Goal: Navigation & Orientation: Understand site structure

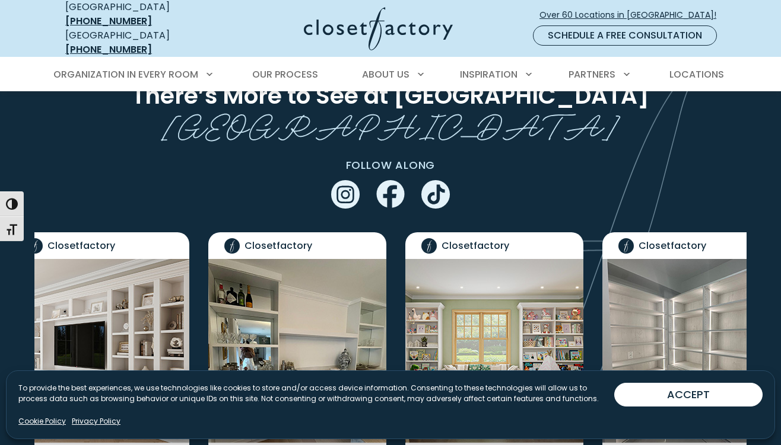
scroll to position [2234, 0]
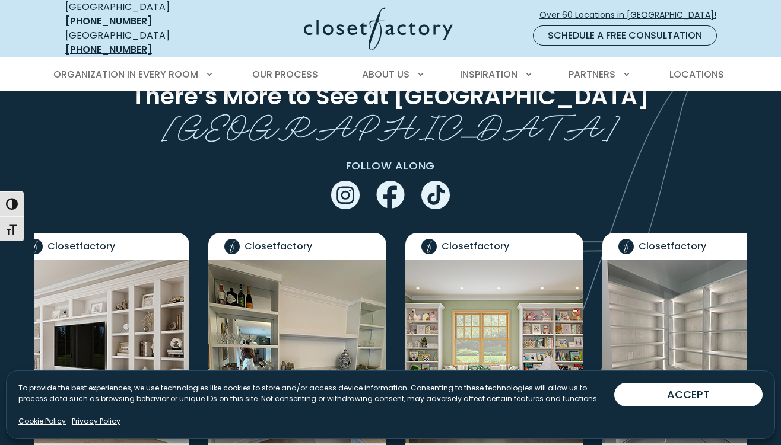
click at [107, 260] on img "Social Grid" at bounding box center [100, 352] width 178 height 184
click at [104, 260] on img "Social Grid" at bounding box center [100, 352] width 178 height 184
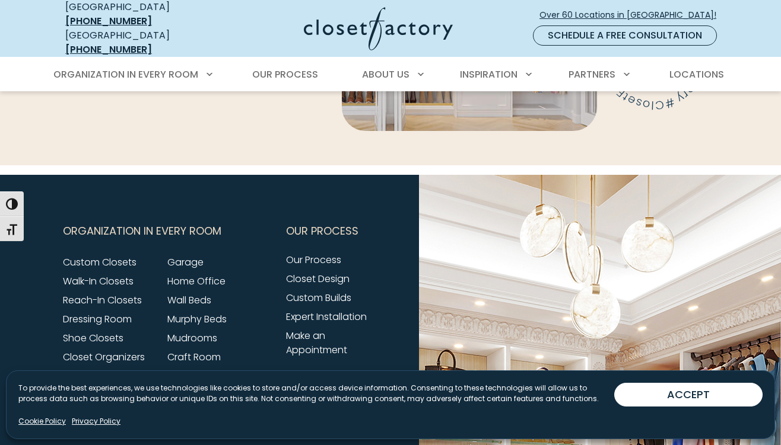
scroll to position [3920, 0]
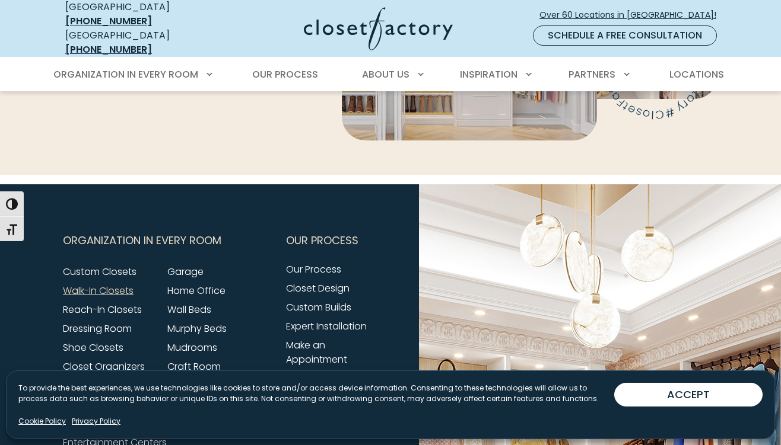
click at [95, 284] on link "Walk-In Closets" at bounding box center [98, 291] width 71 height 14
click at [195, 379] on link "Pantry & Wine Storage" at bounding box center [219, 386] width 104 height 14
click at [114, 360] on link "Closet Organizers" at bounding box center [104, 367] width 82 height 14
click at [98, 436] on link "Entertainment Centers" at bounding box center [115, 443] width 104 height 14
click at [107, 303] on link "Reach-In Closets" at bounding box center [102, 310] width 79 height 14
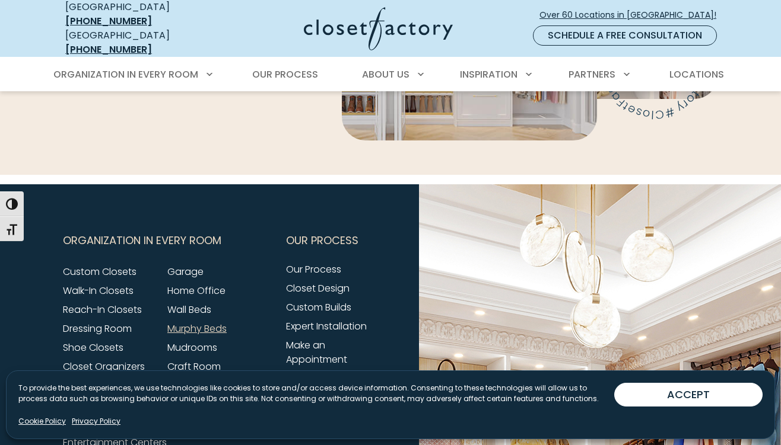
click at [200, 322] on link "Murphy Beds" at bounding box center [196, 329] width 59 height 14
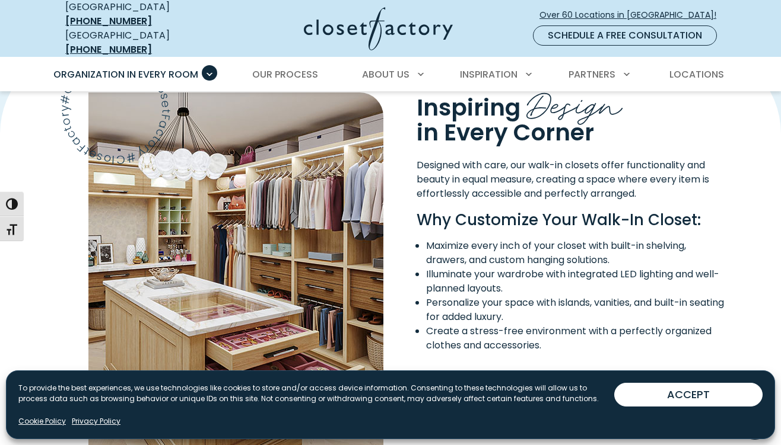
scroll to position [917, 0]
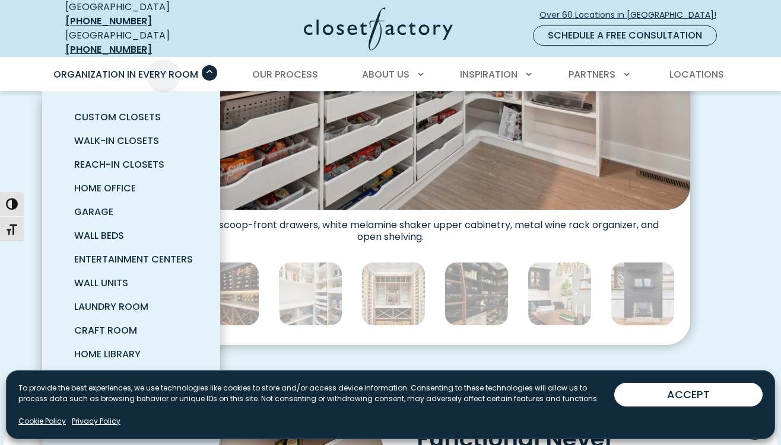
scroll to position [553, 0]
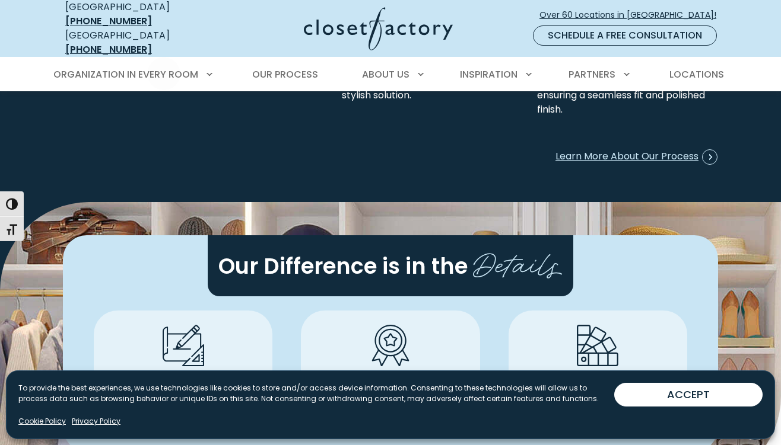
scroll to position [3222, 0]
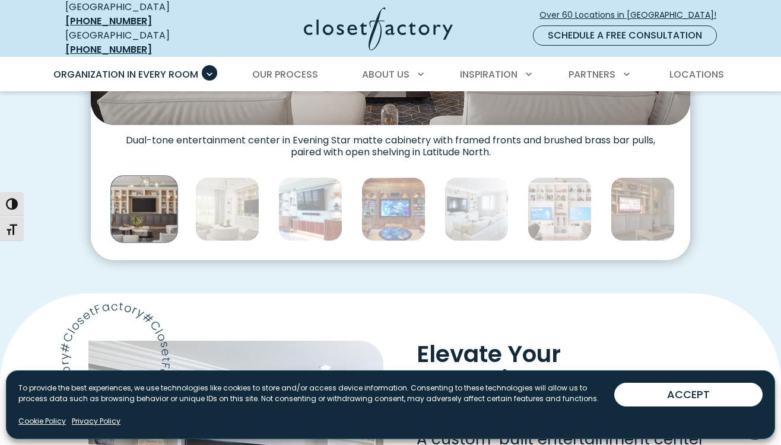
scroll to position [615, 0]
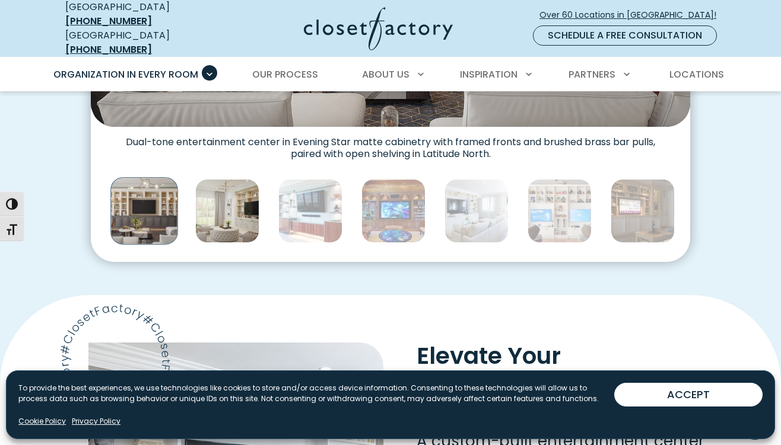
click at [240, 207] on img "Thumbnail Gallery" at bounding box center [227, 211] width 64 height 64
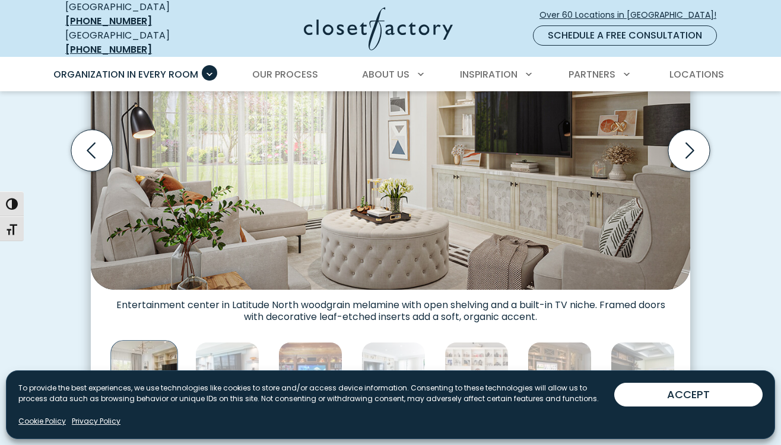
scroll to position [507, 0]
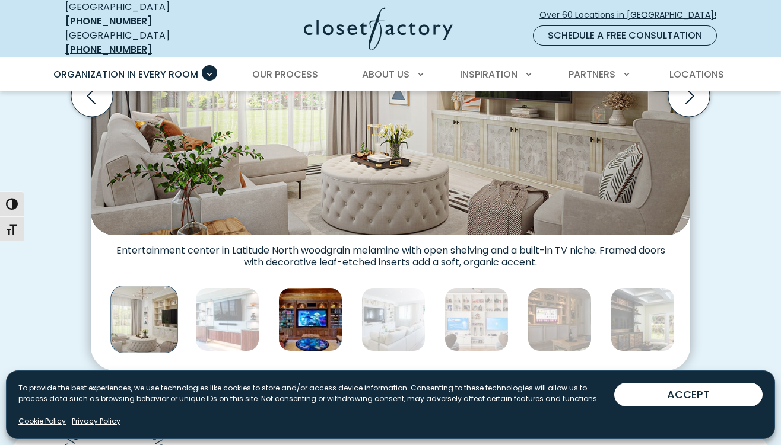
click at [302, 313] on img "Thumbnail Gallery" at bounding box center [310, 320] width 64 height 64
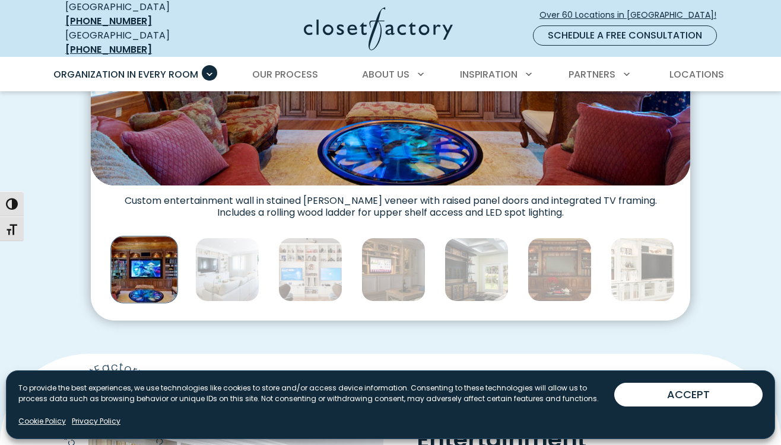
scroll to position [571, 0]
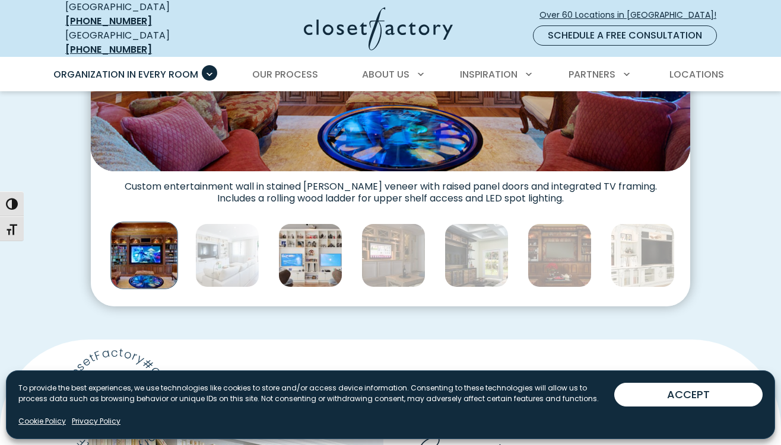
click at [319, 250] on img "Thumbnail Gallery" at bounding box center [310, 256] width 64 height 64
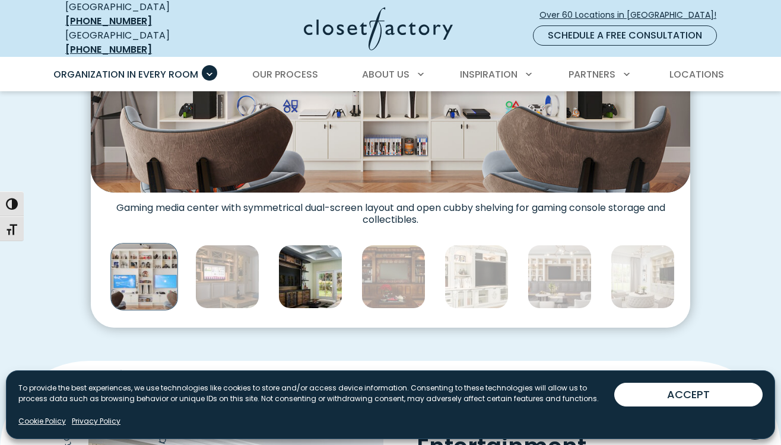
scroll to position [546, 0]
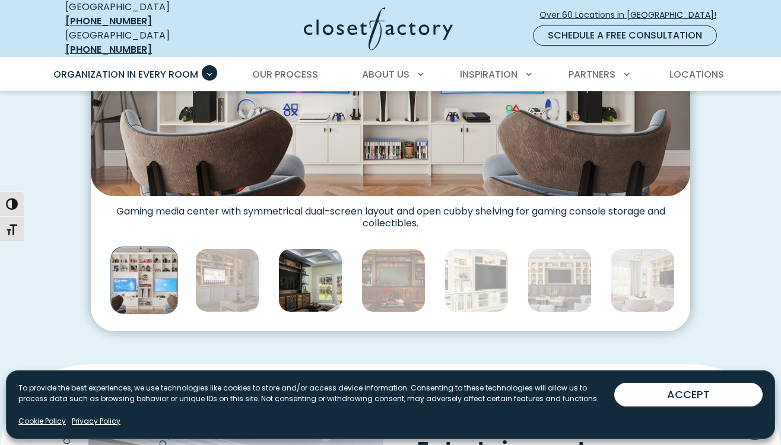
click at [316, 271] on img "Thumbnail Gallery" at bounding box center [310, 281] width 64 height 64
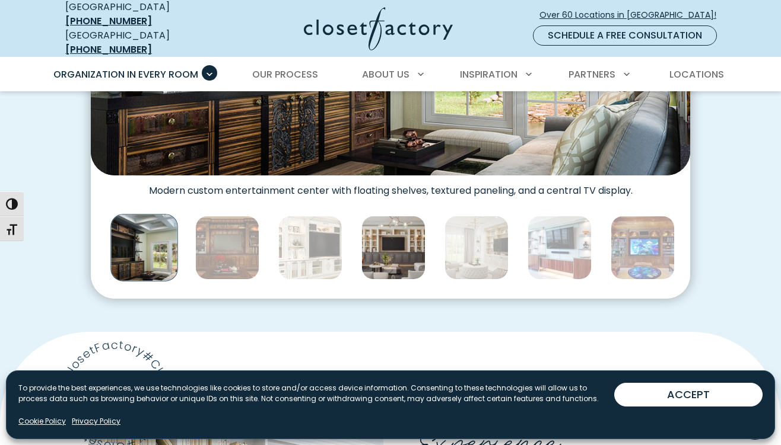
scroll to position [577, 1]
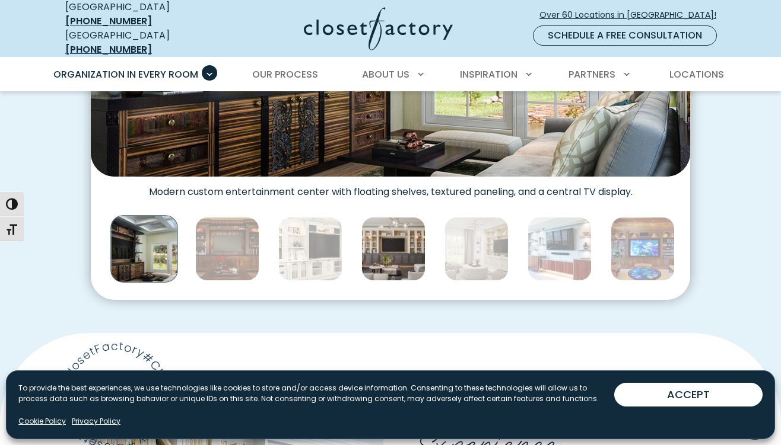
click at [390, 247] on img "Thumbnail Gallery" at bounding box center [393, 249] width 64 height 64
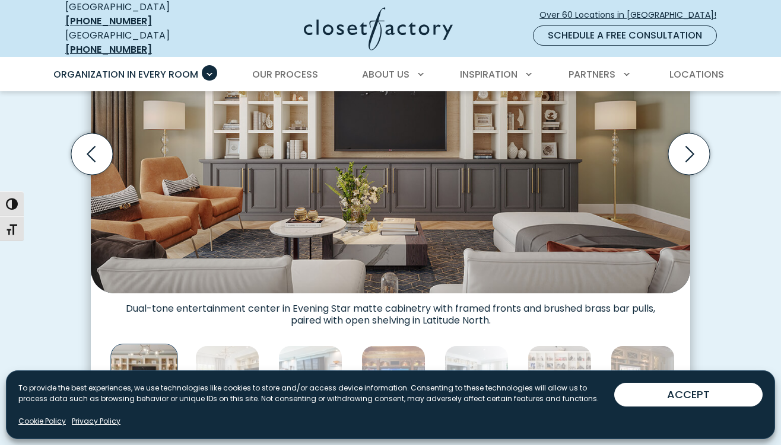
scroll to position [531, 0]
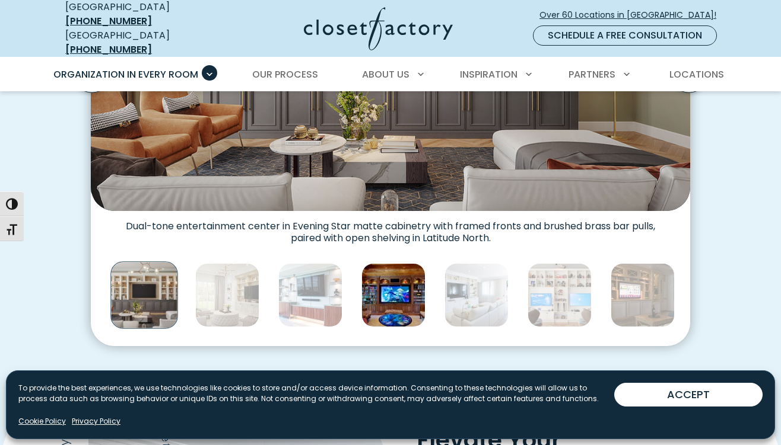
click at [384, 284] on img "Thumbnail Gallery" at bounding box center [393, 295] width 64 height 64
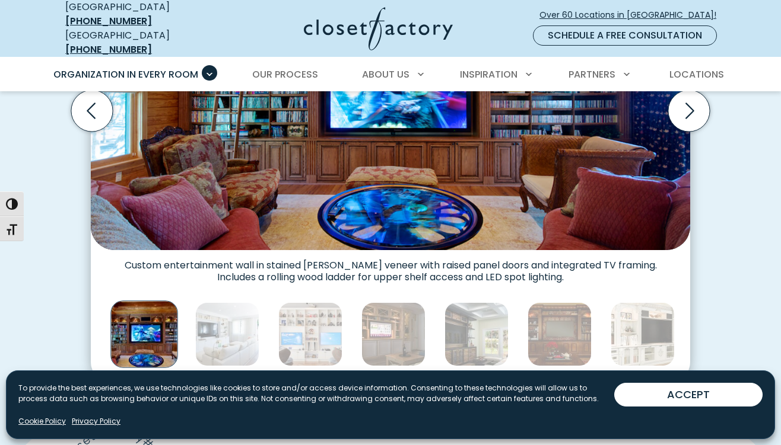
scroll to position [498, 0]
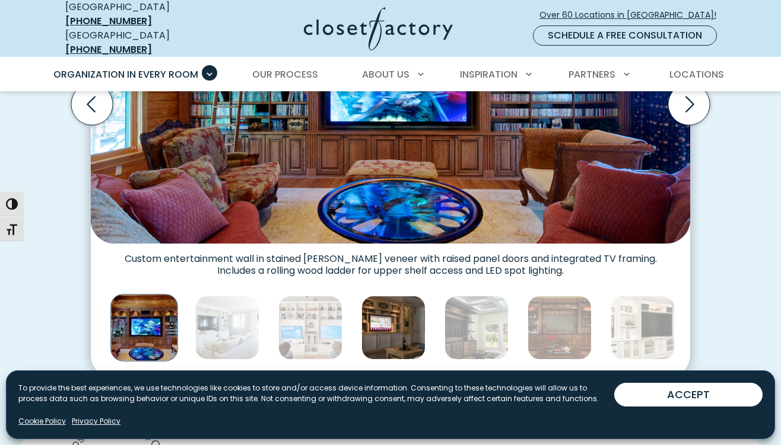
click at [388, 313] on img "Thumbnail Gallery" at bounding box center [393, 328] width 64 height 64
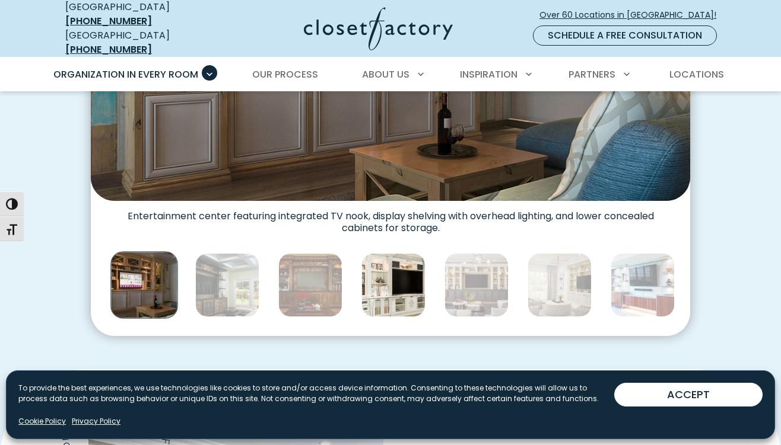
scroll to position [536, 1]
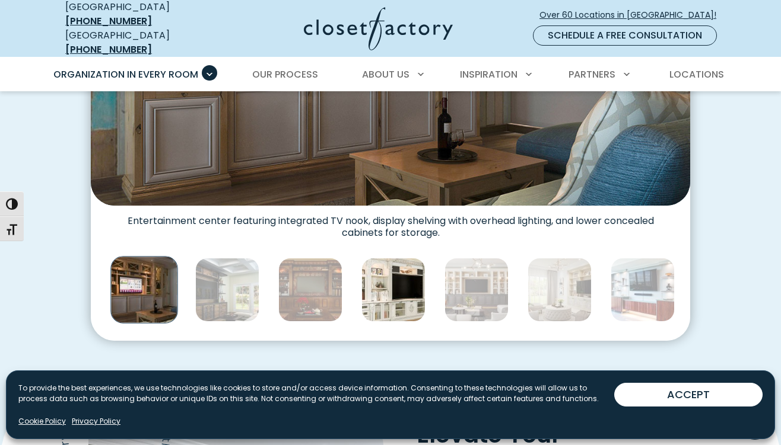
click at [395, 283] on img "Thumbnail Gallery" at bounding box center [393, 290] width 64 height 64
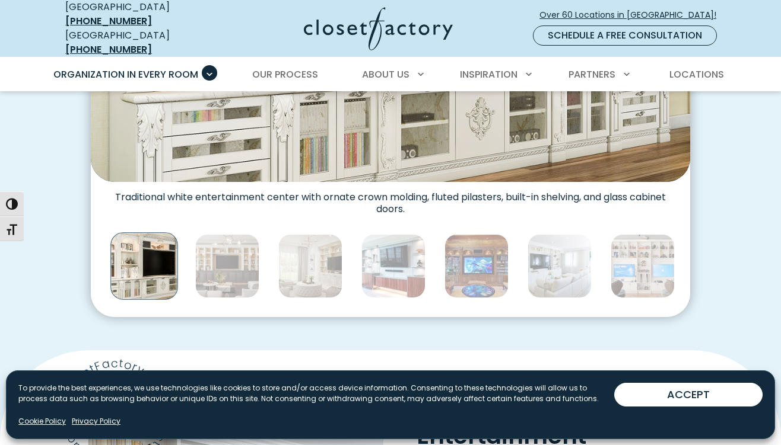
scroll to position [574, 0]
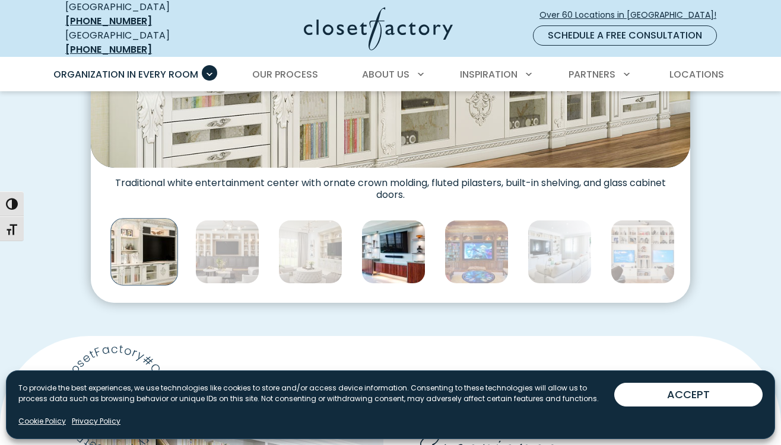
click at [393, 259] on img "Thumbnail Gallery" at bounding box center [393, 252] width 64 height 64
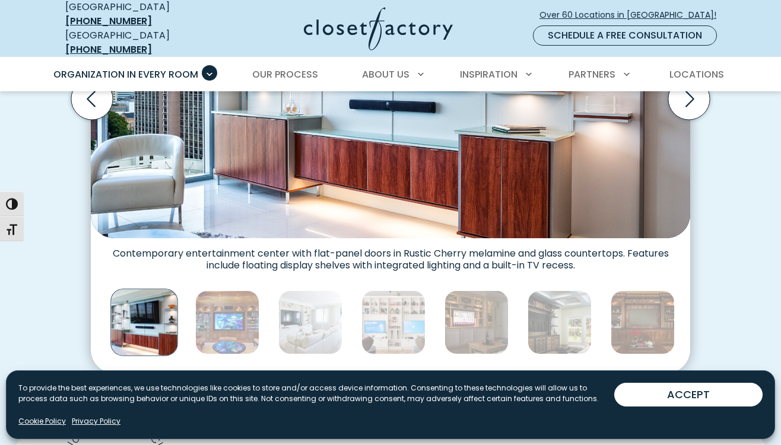
scroll to position [530, 0]
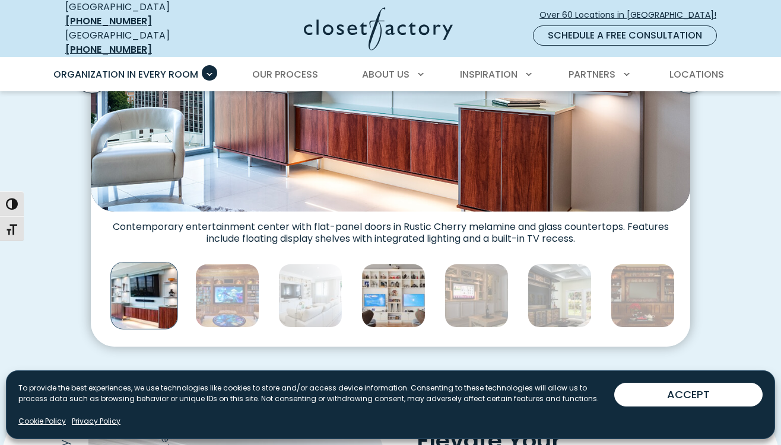
click at [395, 288] on img "Thumbnail Gallery" at bounding box center [393, 296] width 64 height 64
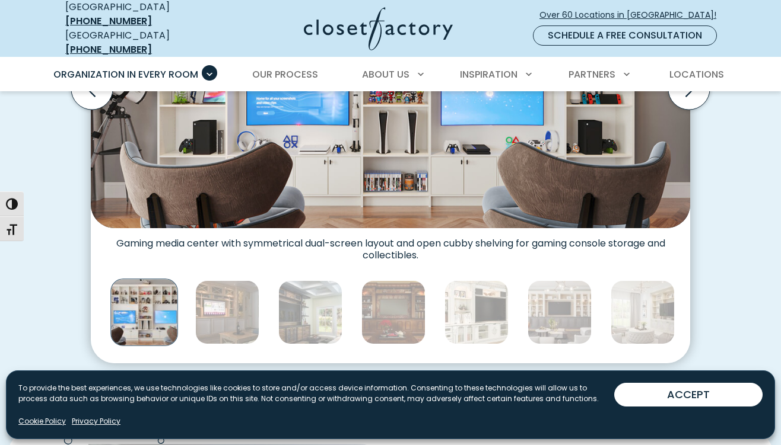
scroll to position [539, 0]
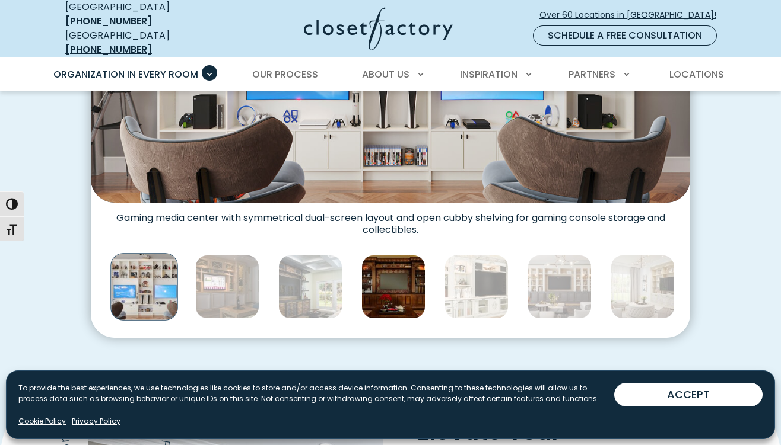
click at [403, 287] on img "Thumbnail Gallery" at bounding box center [393, 287] width 64 height 64
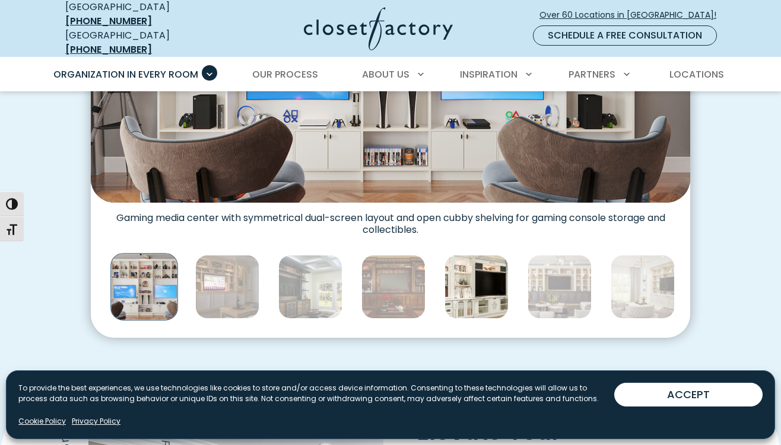
click at [472, 283] on img "Thumbnail Gallery" at bounding box center [476, 287] width 64 height 64
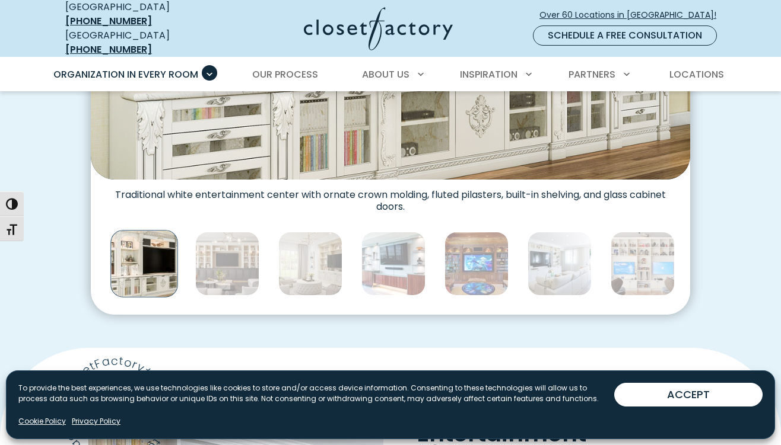
scroll to position [590, 0]
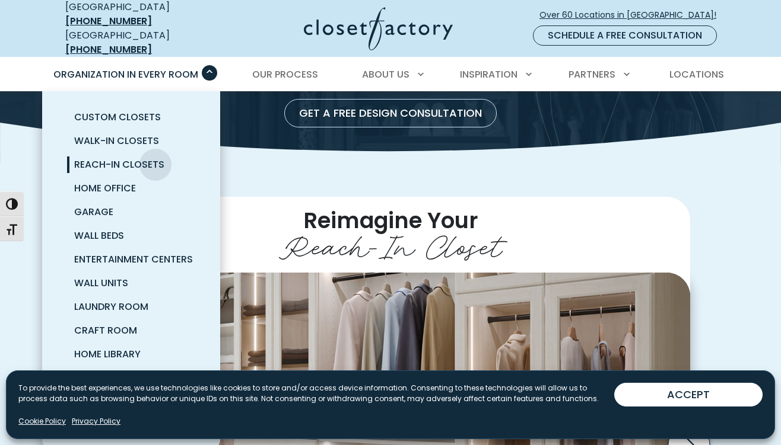
scroll to position [137, 0]
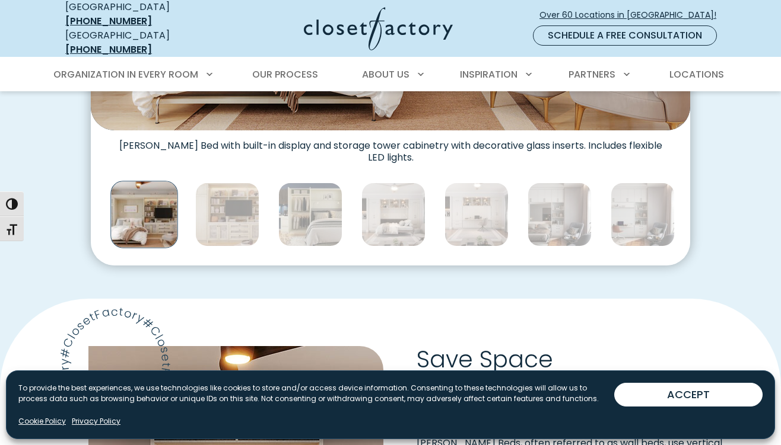
scroll to position [671, 0]
